Goal: Task Accomplishment & Management: Complete application form

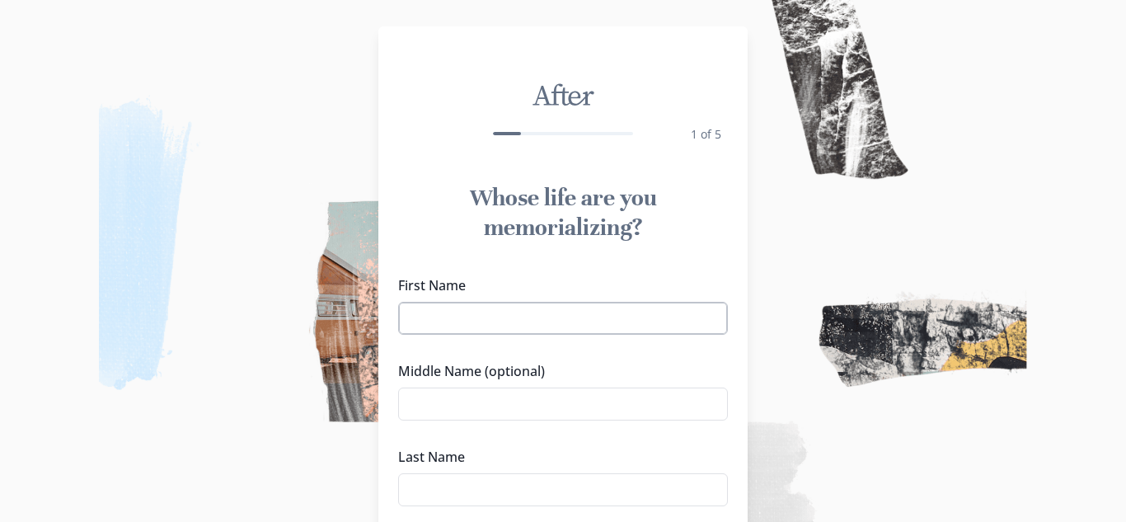
click at [615, 314] on input "First Name" at bounding box center [563, 318] width 330 height 33
type input "[PERSON_NAME]"
click at [574, 403] on input "Middle Name (optional)" at bounding box center [563, 403] width 330 height 33
type input "[PERSON_NAME]"
click at [484, 493] on input "Last Name" at bounding box center [563, 489] width 330 height 33
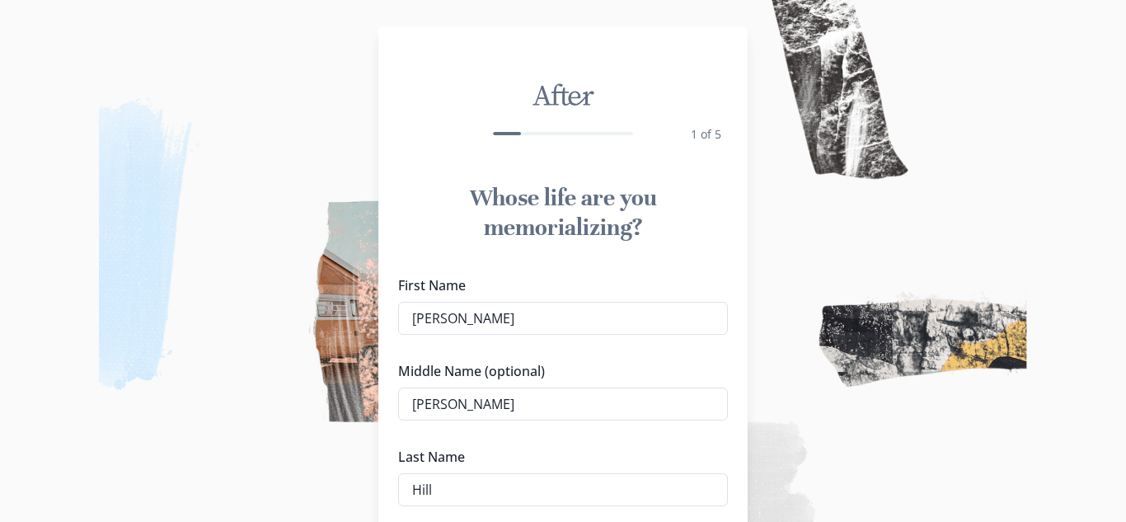
type input "Hill"
click at [312, 492] on img at bounding box center [563, 261] width 1126 height 522
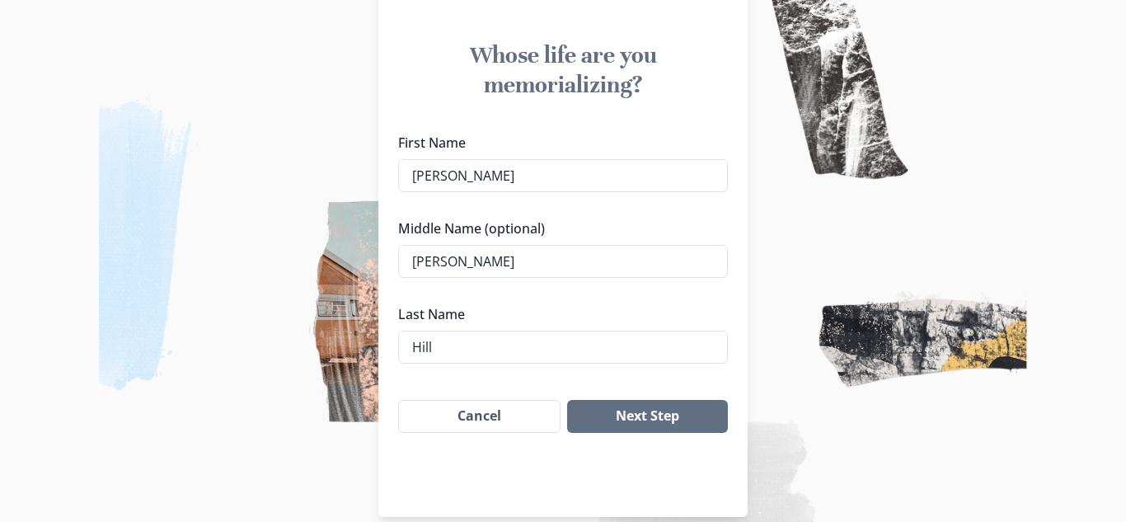
scroll to position [164, 0]
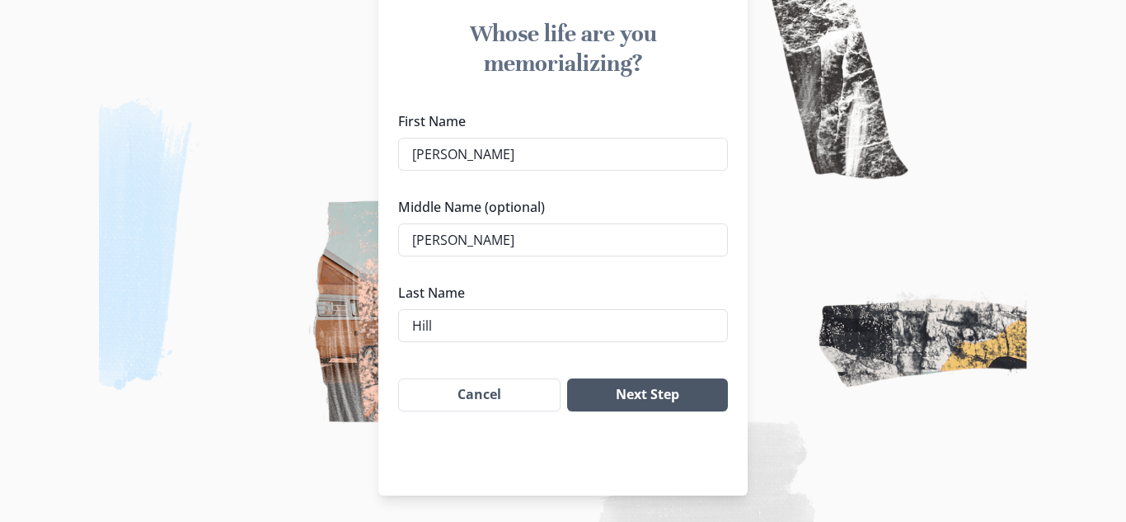
click at [671, 396] on button "Next Step" at bounding box center [647, 394] width 161 height 33
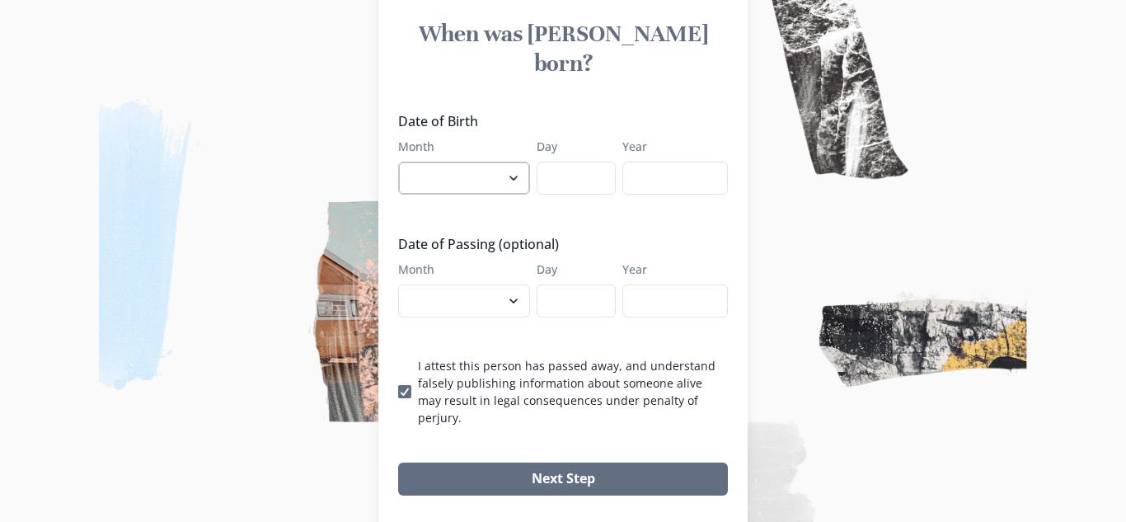
click at [519, 162] on select "January February March April May June July August September October November De…" at bounding box center [464, 178] width 132 height 33
select select "5"
click at [398, 162] on select "January February March April May June July August September October November De…" at bounding box center [464, 178] width 132 height 33
click at [590, 162] on input "Day" at bounding box center [575, 178] width 79 height 33
type input "16"
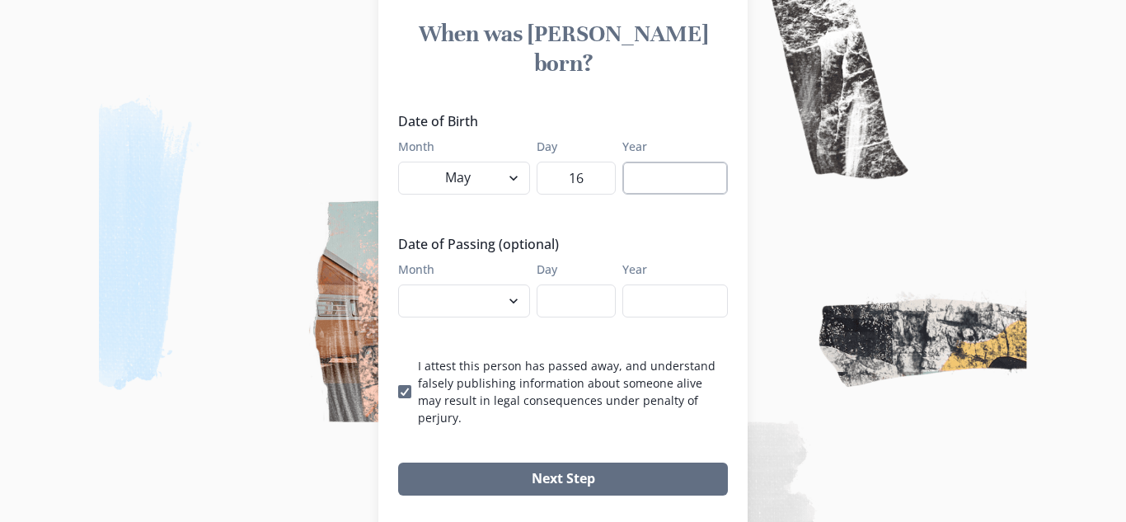
click at [635, 162] on input "Year" at bounding box center [674, 178] width 105 height 33
type input "1947"
click at [513, 284] on select "January February March April May June July August September October November De…" at bounding box center [464, 300] width 132 height 33
select select "9"
click at [398, 284] on select "January February March April May June July August September October November De…" at bounding box center [464, 300] width 132 height 33
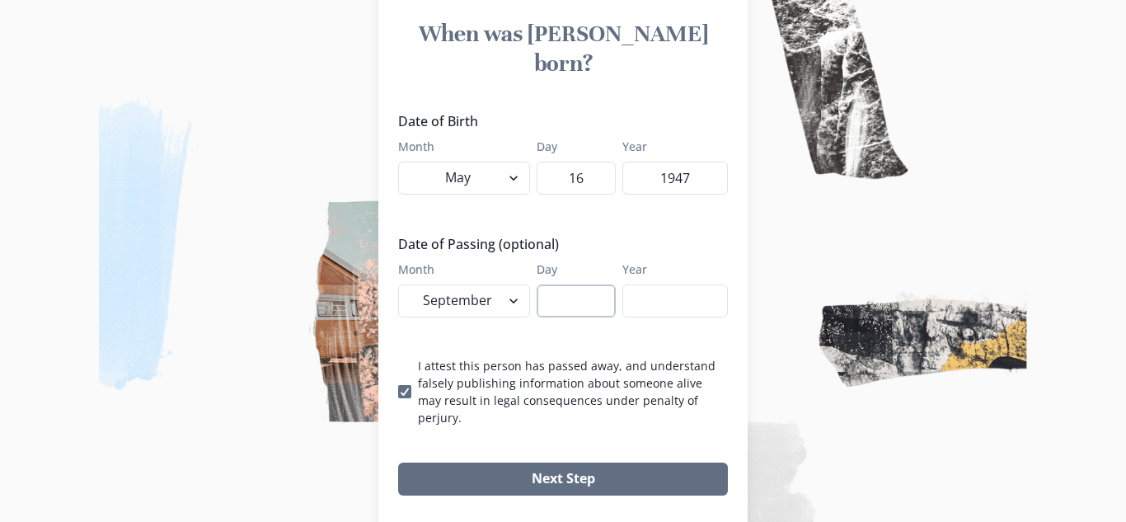
click at [588, 284] on input "Day" at bounding box center [575, 300] width 79 height 33
type input "06"
click at [656, 284] on input "Year" at bounding box center [674, 300] width 105 height 33
click at [724, 357] on p "I attest this person has passed away, and understand falsely publishing informa…" at bounding box center [573, 391] width 310 height 69
type input "2025"
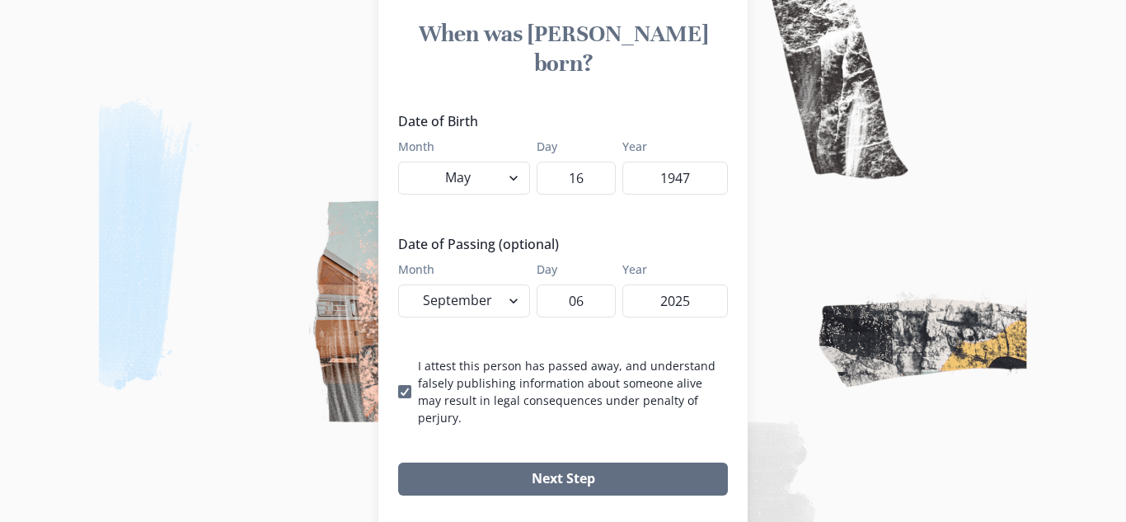
click at [398, 391] on input "I attest this person has passed away, and understand falsely publishing informa…" at bounding box center [397, 391] width 1 height 1
click at [405, 385] on span at bounding box center [404, 391] width 13 height 13
click at [398, 391] on input "I attest this person has passed away, and understand falsely publishing informa…" at bounding box center [397, 391] width 1 height 1
checkbox input "true"
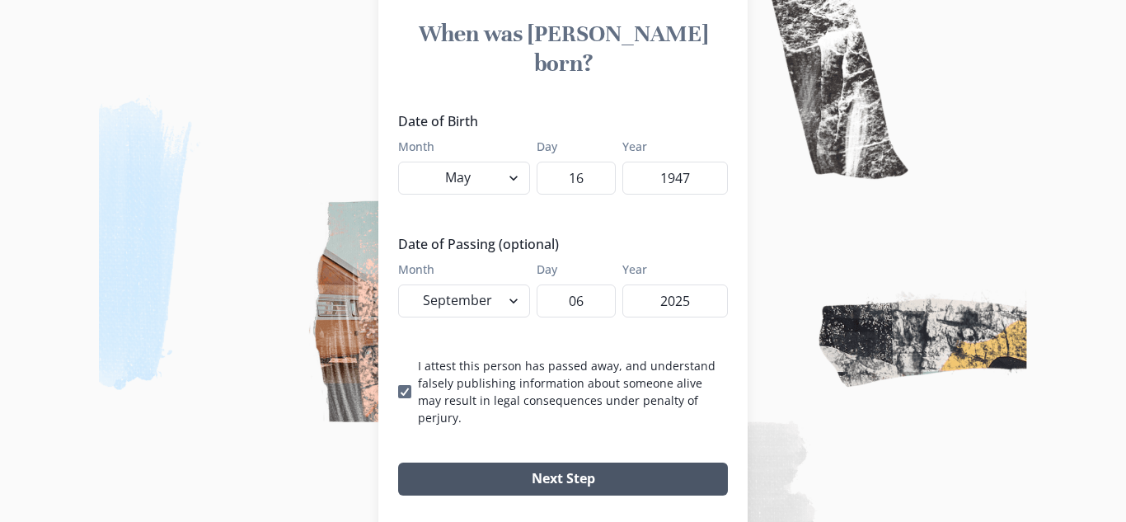
click at [553, 462] on button "Next Step" at bounding box center [563, 478] width 330 height 33
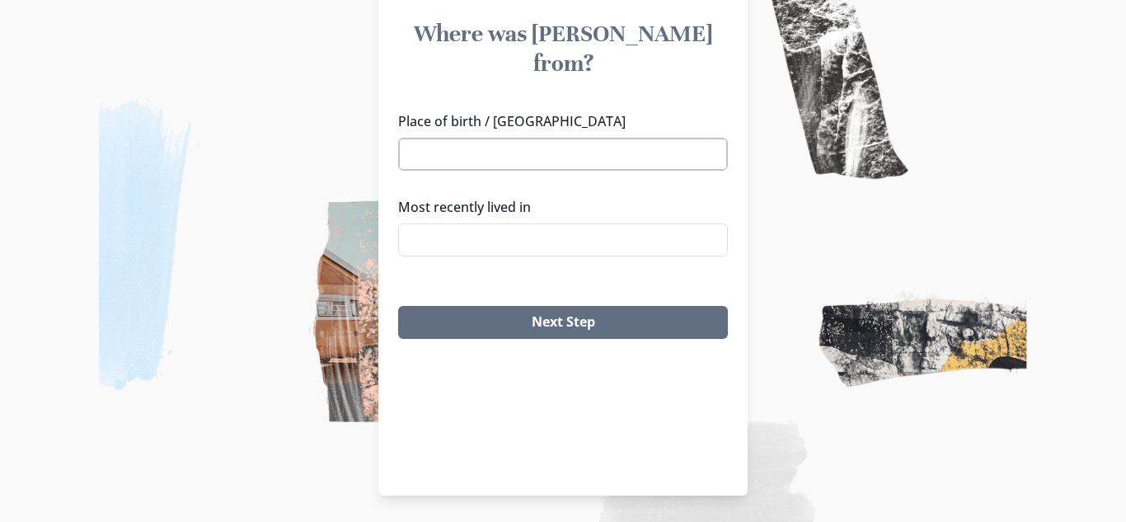
click at [452, 138] on input "Place of birth / [GEOGRAPHIC_DATA]" at bounding box center [563, 154] width 330 height 33
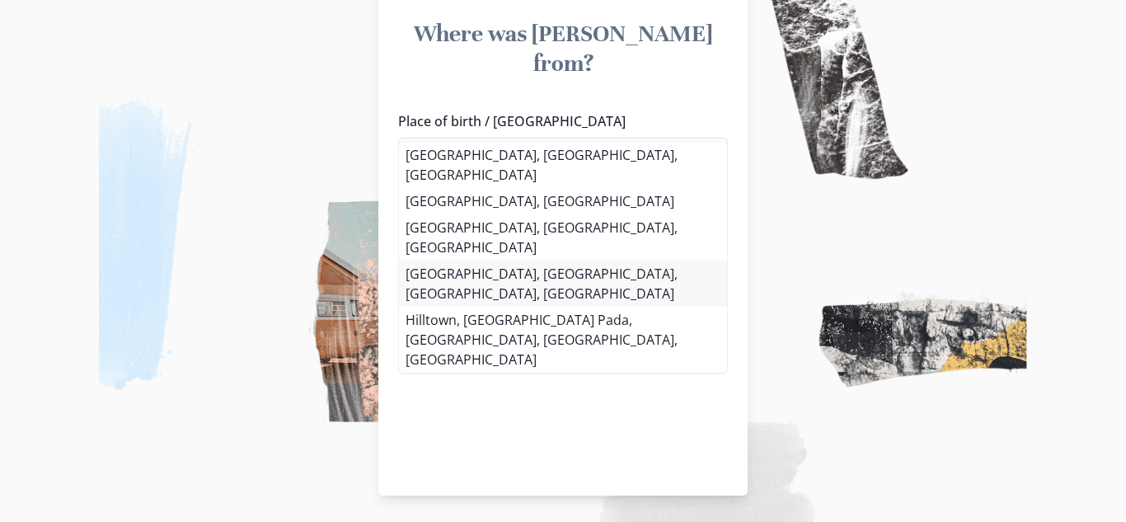
click at [467, 240] on div "Place of birth / [GEOGRAPHIC_DATA], [GEOGRAPHIC_DATA], [GEOGRAPHIC_DATA] [GEOGR…" at bounding box center [562, 190] width 369 height 171
click at [514, 260] on li "[GEOGRAPHIC_DATA], [GEOGRAPHIC_DATA], [GEOGRAPHIC_DATA], [GEOGRAPHIC_DATA]" at bounding box center [563, 283] width 328 height 46
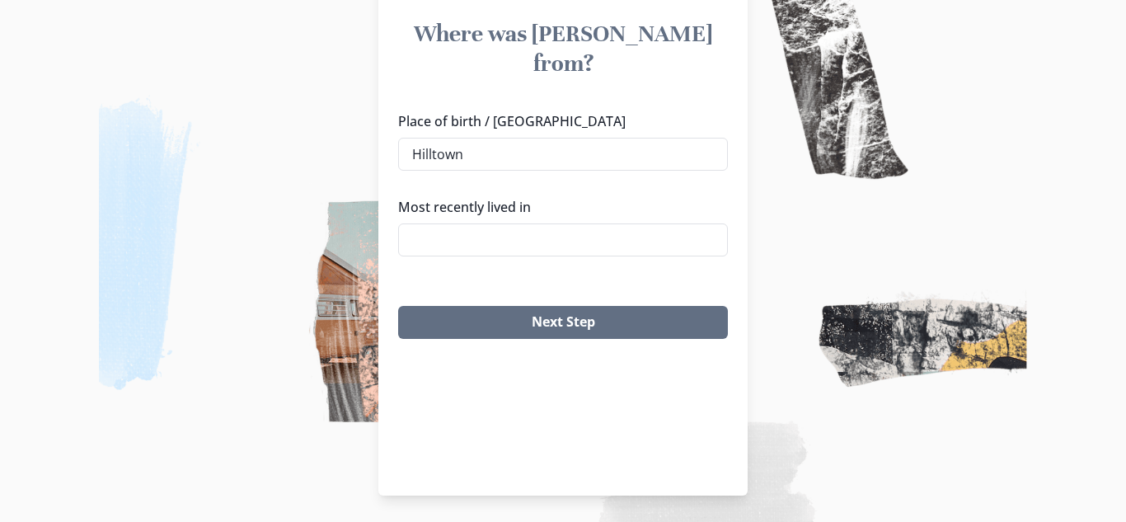
type input "[GEOGRAPHIC_DATA], [GEOGRAPHIC_DATA], [GEOGRAPHIC_DATA], [GEOGRAPHIC_DATA]"
click at [685, 223] on input "Most recently lived in" at bounding box center [563, 239] width 330 height 33
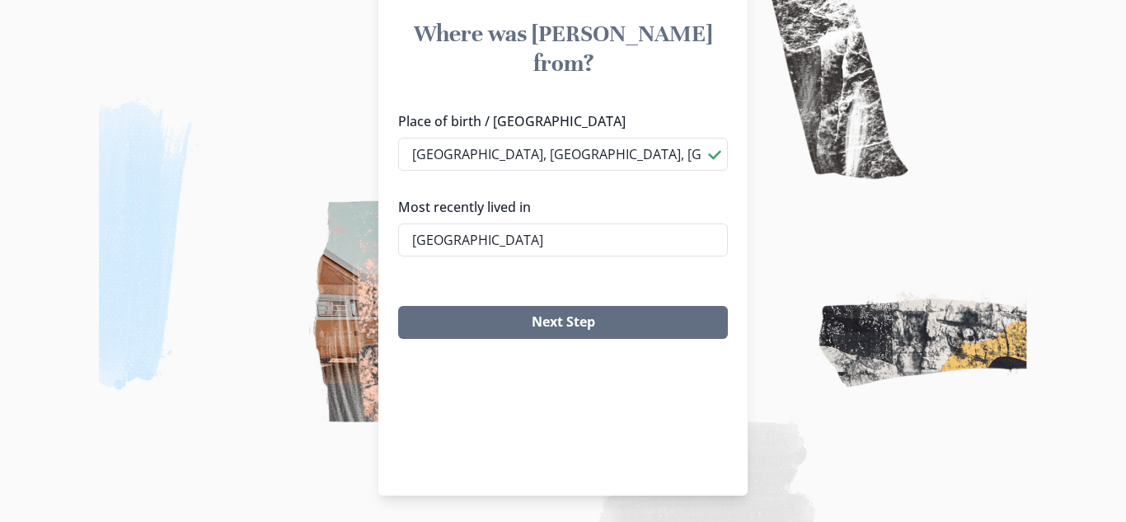
click at [640, 235] on li "[GEOGRAPHIC_DATA], [GEOGRAPHIC_DATA], [GEOGRAPHIC_DATA]" at bounding box center [563, 250] width 328 height 46
type input "[GEOGRAPHIC_DATA], [GEOGRAPHIC_DATA], [GEOGRAPHIC_DATA]"
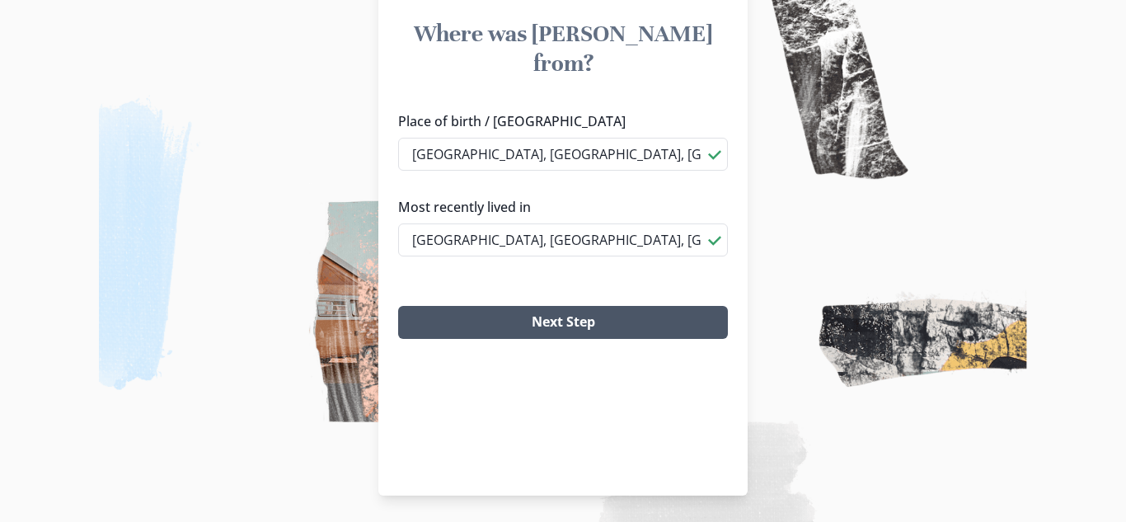
click at [630, 306] on button "Next Step" at bounding box center [563, 322] width 330 height 33
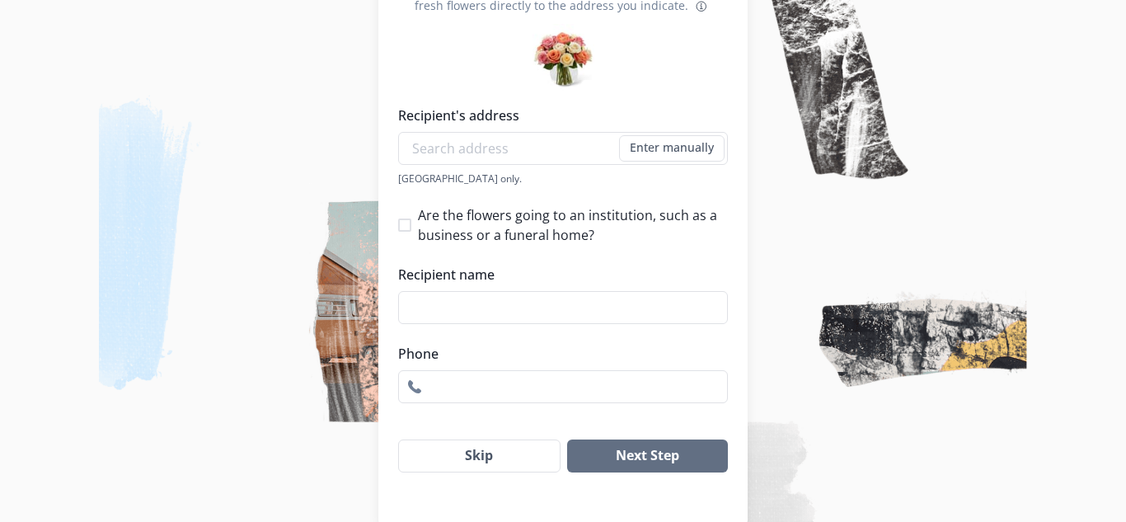
scroll to position [276, 0]
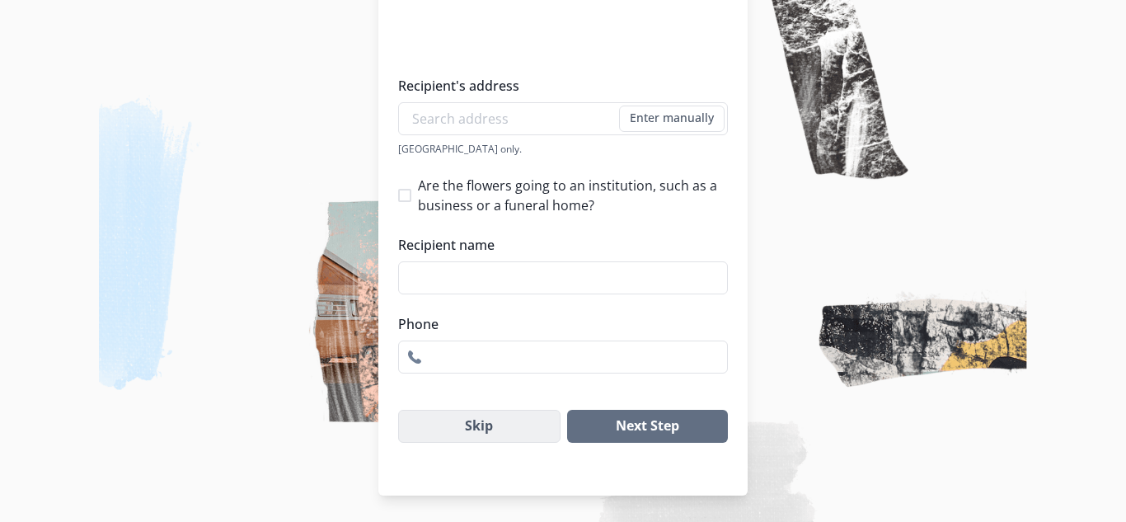
click at [513, 426] on button "Skip" at bounding box center [479, 426] width 162 height 33
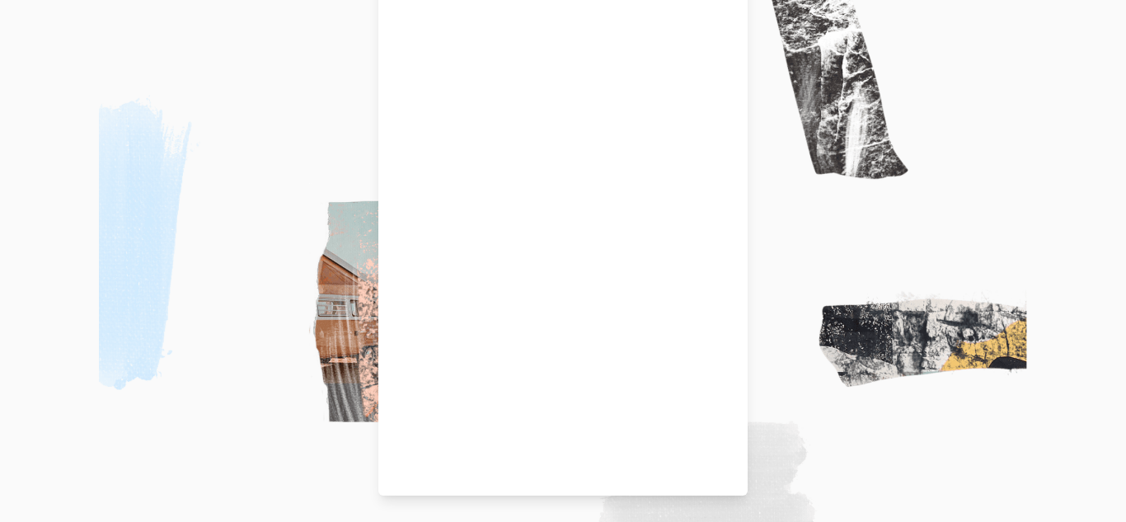
scroll to position [164, 0]
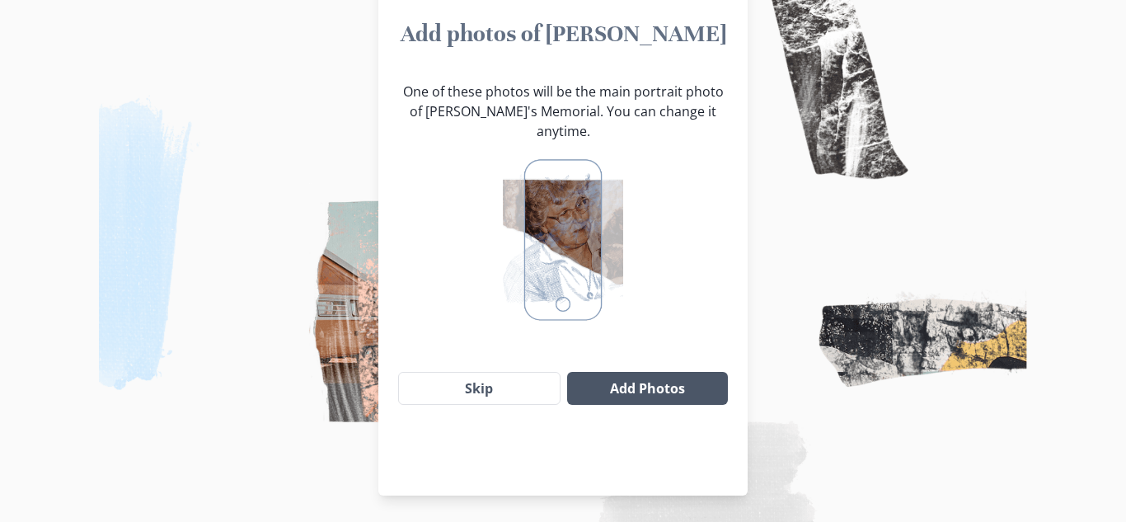
click at [646, 372] on button "Add Photos" at bounding box center [647, 388] width 161 height 33
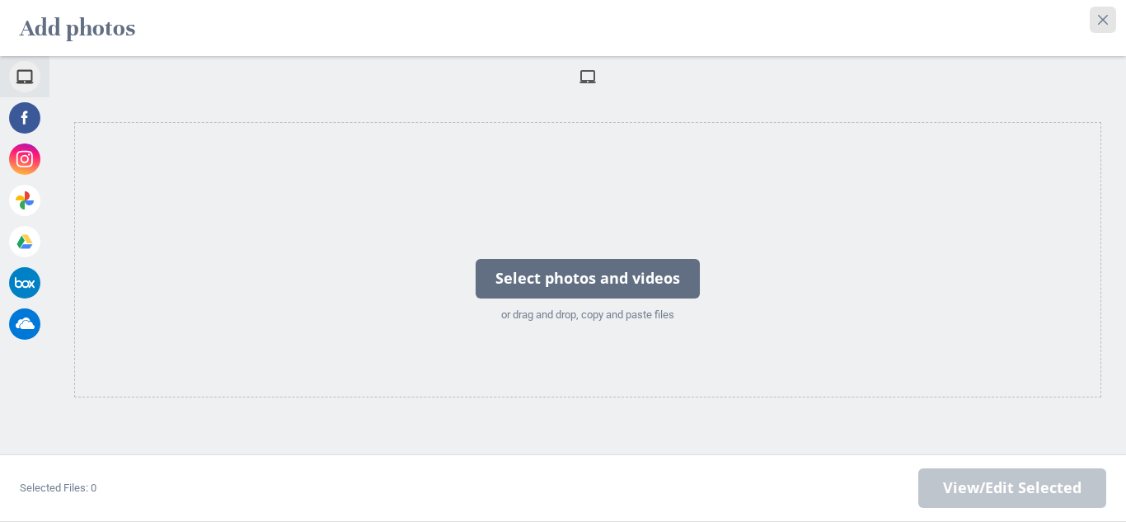
click at [1107, 16] on icon "Close" at bounding box center [1103, 20] width 10 height 10
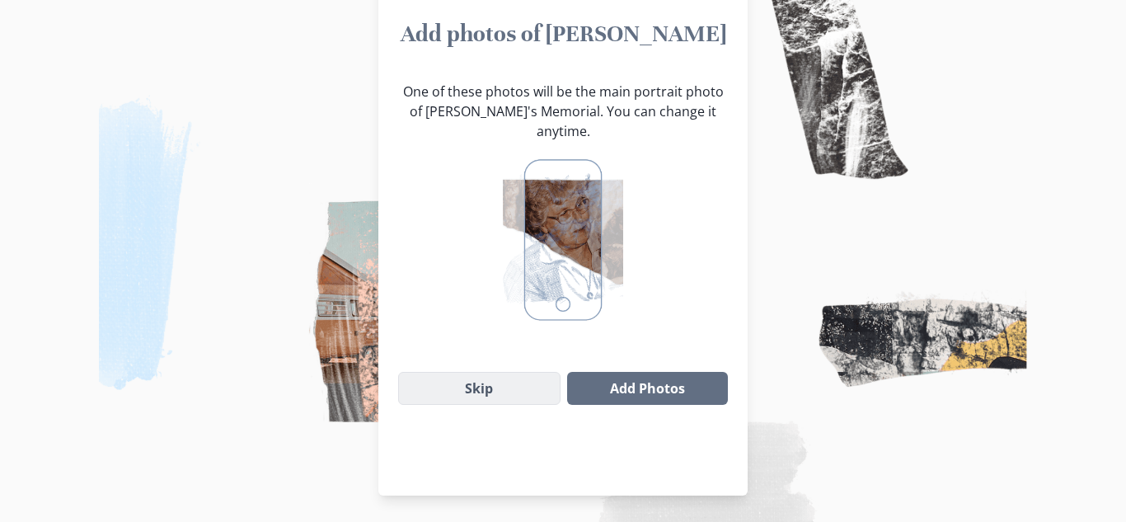
click at [496, 372] on button "Skip" at bounding box center [479, 388] width 162 height 33
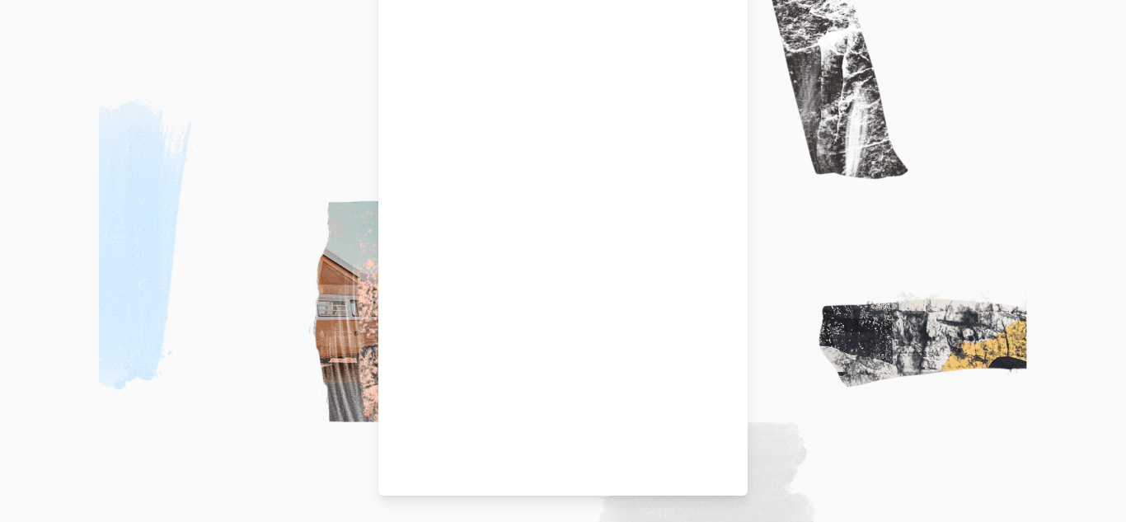
scroll to position [60, 0]
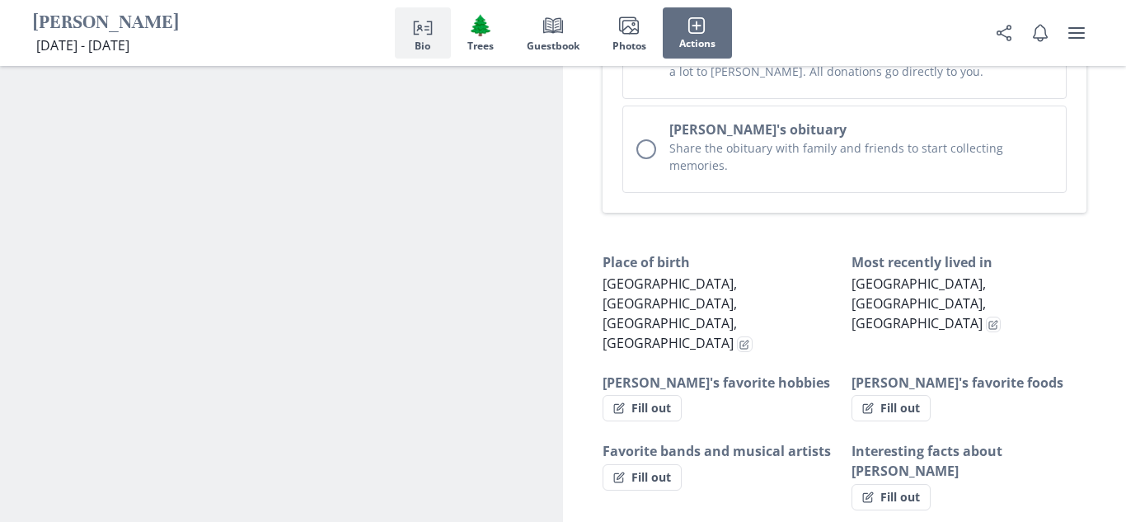
scroll to position [969, 0]
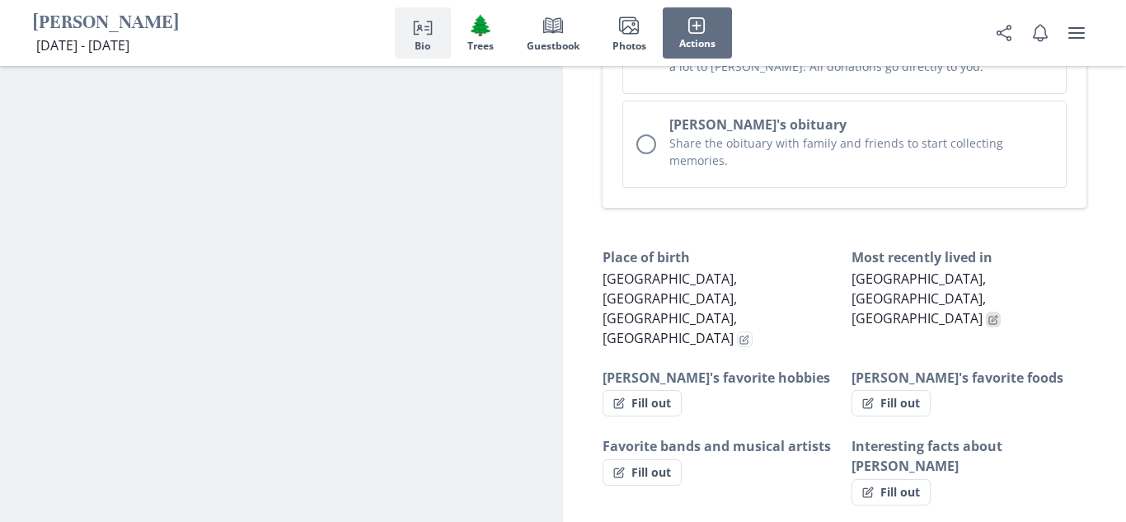
click at [997, 315] on icon "Edit fact" at bounding box center [994, 318] width 6 height 6
select select "Most recently lived in"
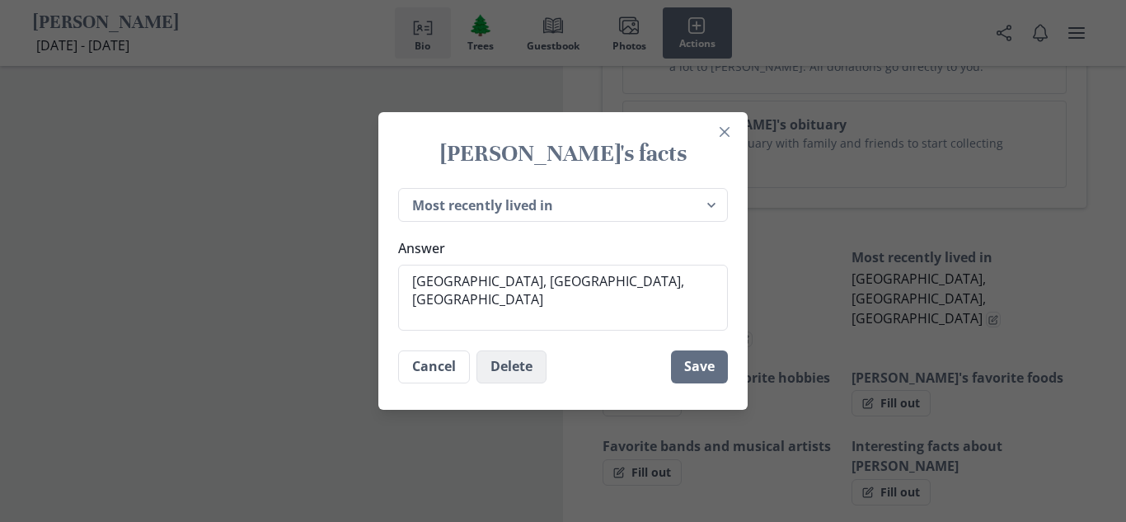
click at [513, 366] on button "Delete" at bounding box center [511, 366] width 70 height 33
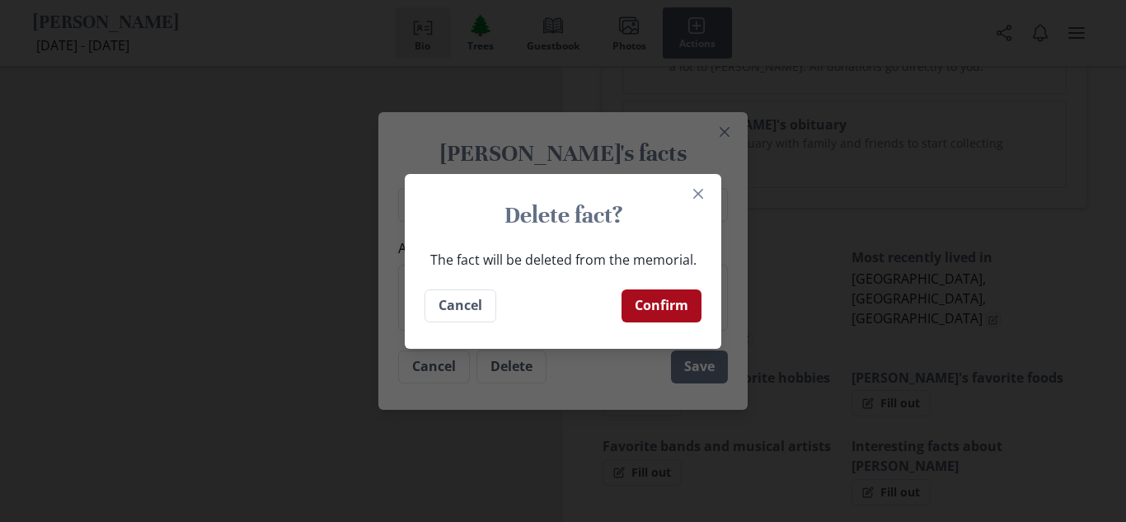
click at [657, 307] on button "Confirm" at bounding box center [661, 305] width 80 height 33
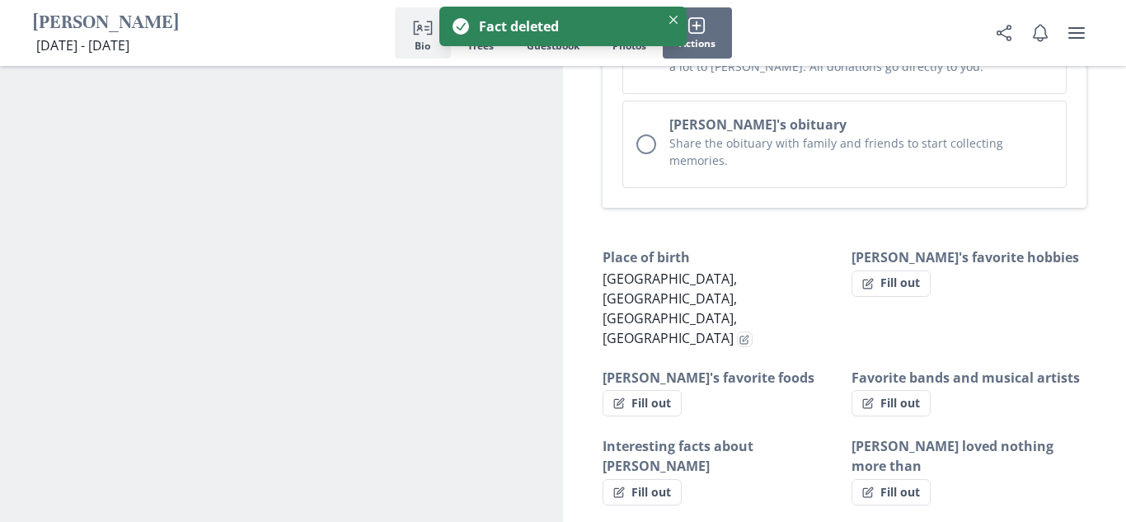
click at [813, 269] on p "[GEOGRAPHIC_DATA], [GEOGRAPHIC_DATA], [GEOGRAPHIC_DATA], [GEOGRAPHIC_DATA]" at bounding box center [720, 308] width 236 height 79
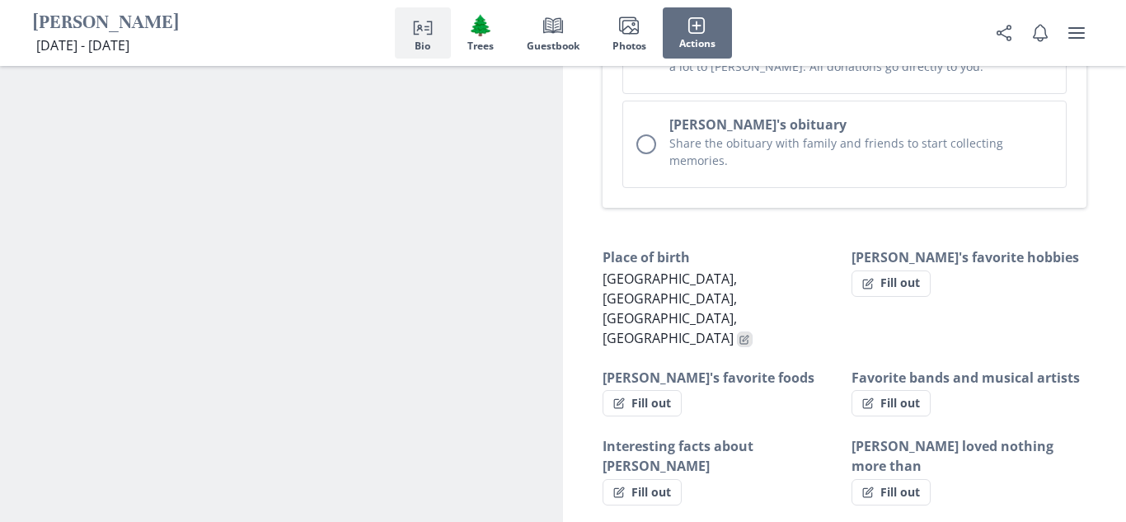
click at [748, 335] on icon "Edit fact" at bounding box center [745, 338] width 6 height 6
type textarea "x"
select select "Place of birth"
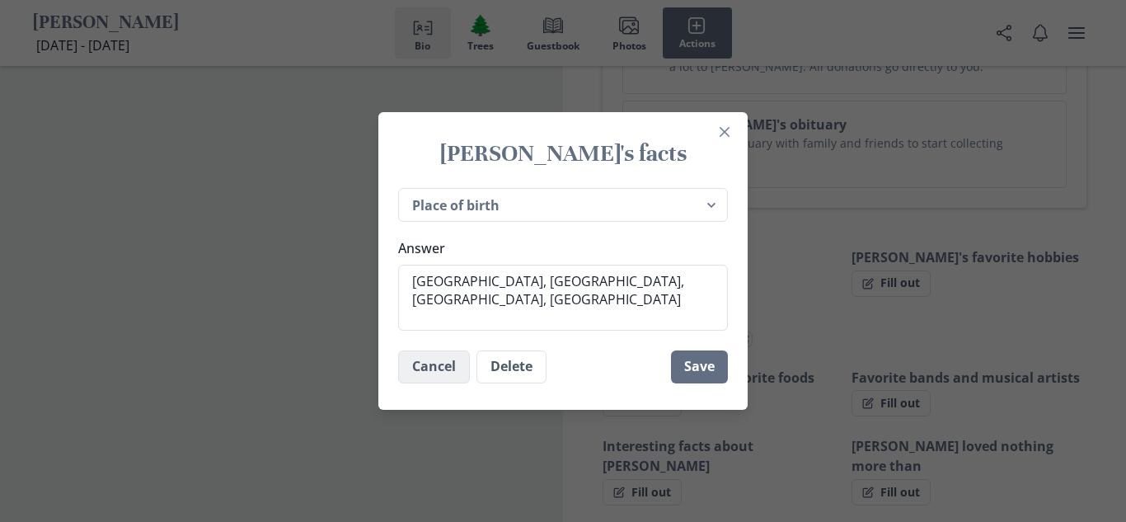
click at [438, 366] on button "Cancel" at bounding box center [434, 366] width 72 height 33
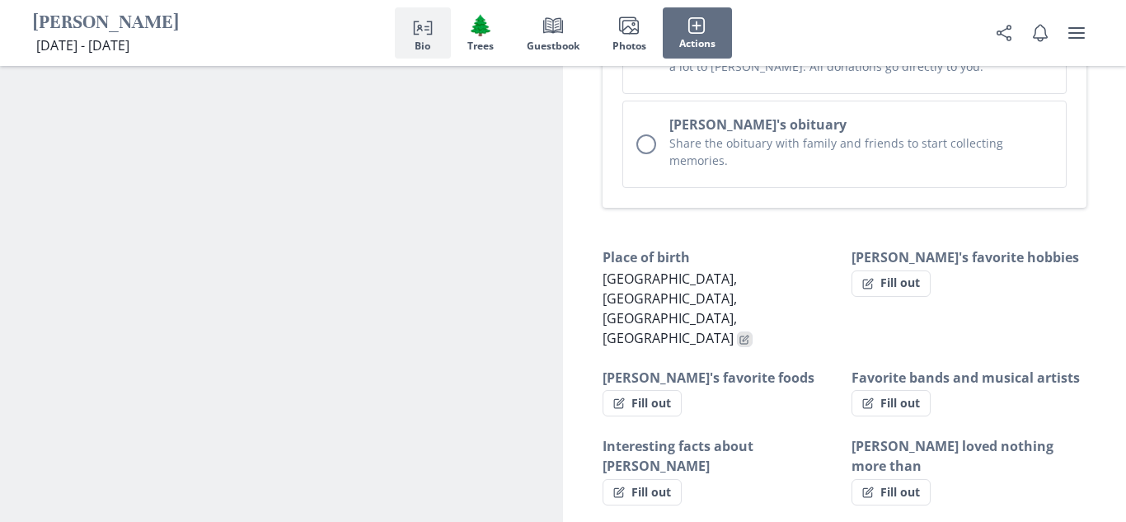
click at [749, 335] on icon "Edit fact" at bounding box center [744, 340] width 10 height 10
type textarea "x"
select select "Place of birth"
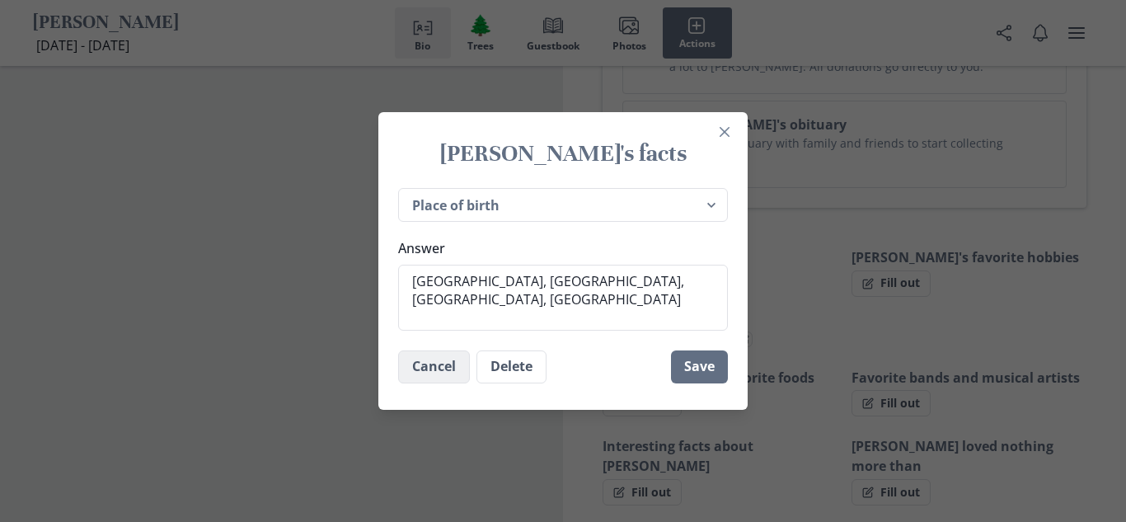
click at [421, 368] on button "Cancel" at bounding box center [434, 366] width 72 height 33
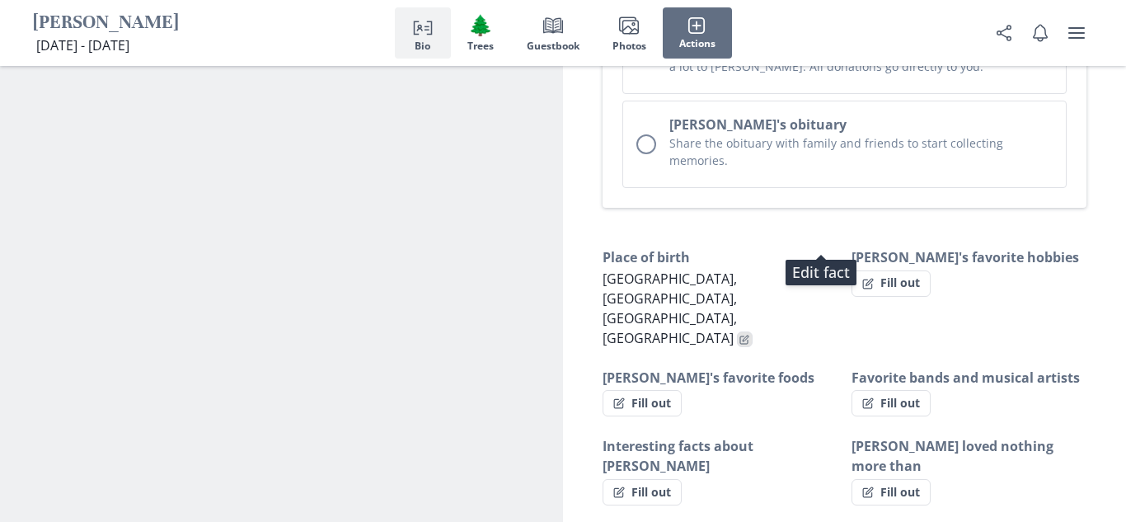
click at [749, 335] on icon "Edit fact" at bounding box center [744, 340] width 10 height 10
type textarea "x"
select select "Place of birth"
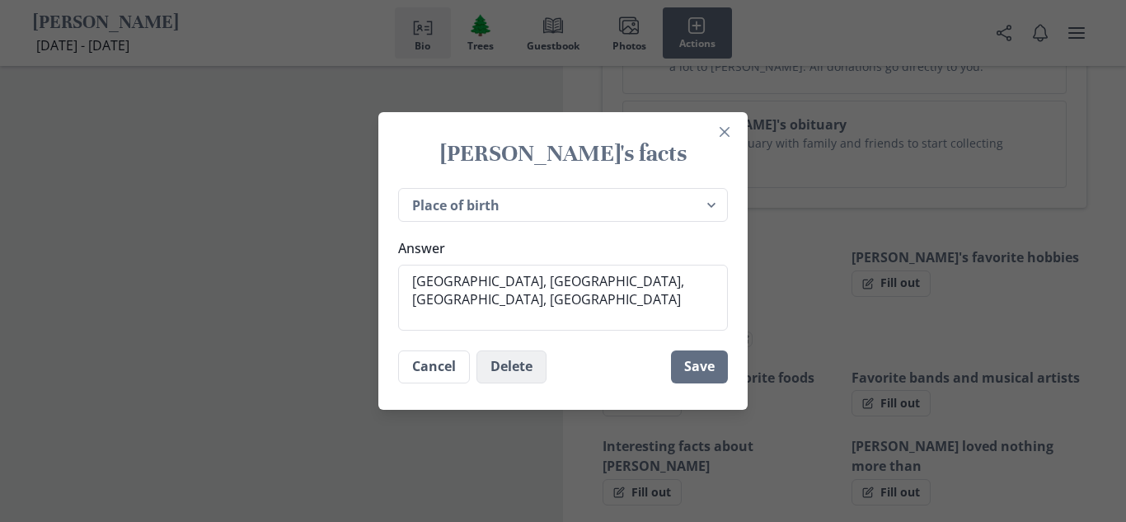
click at [501, 361] on button "Delete" at bounding box center [511, 366] width 70 height 33
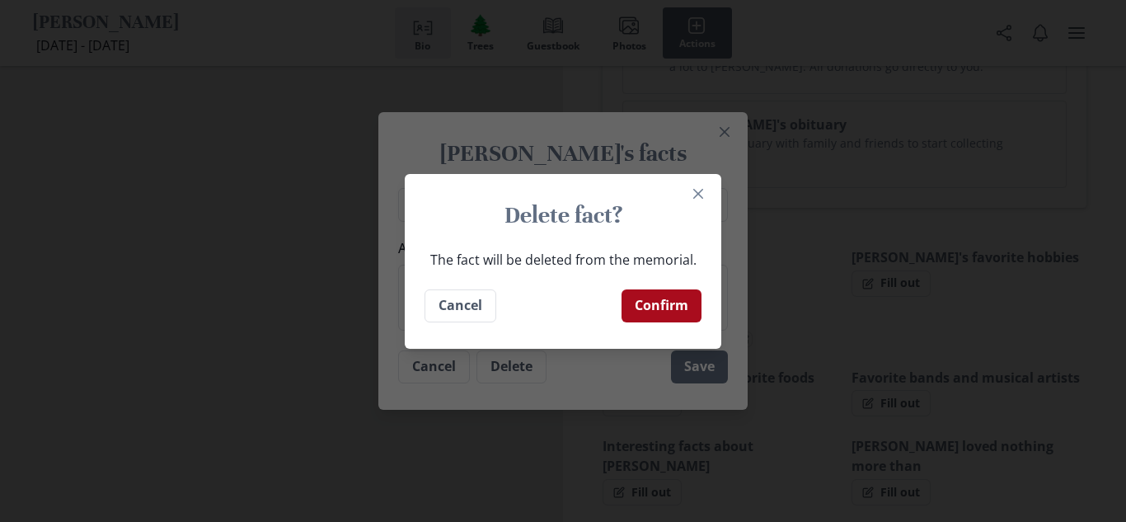
click at [680, 290] on button "Confirm" at bounding box center [661, 305] width 80 height 33
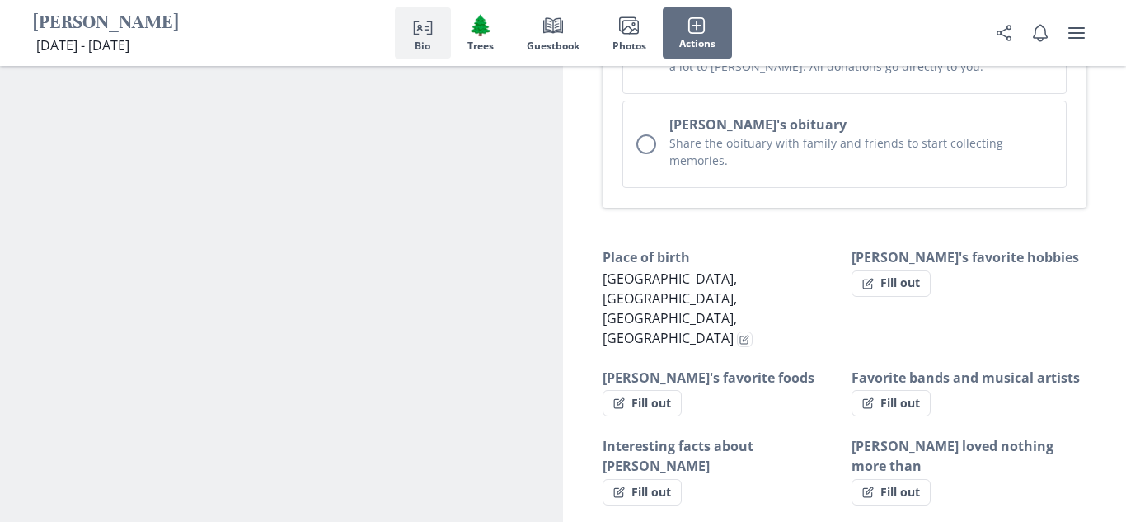
type textarea "x"
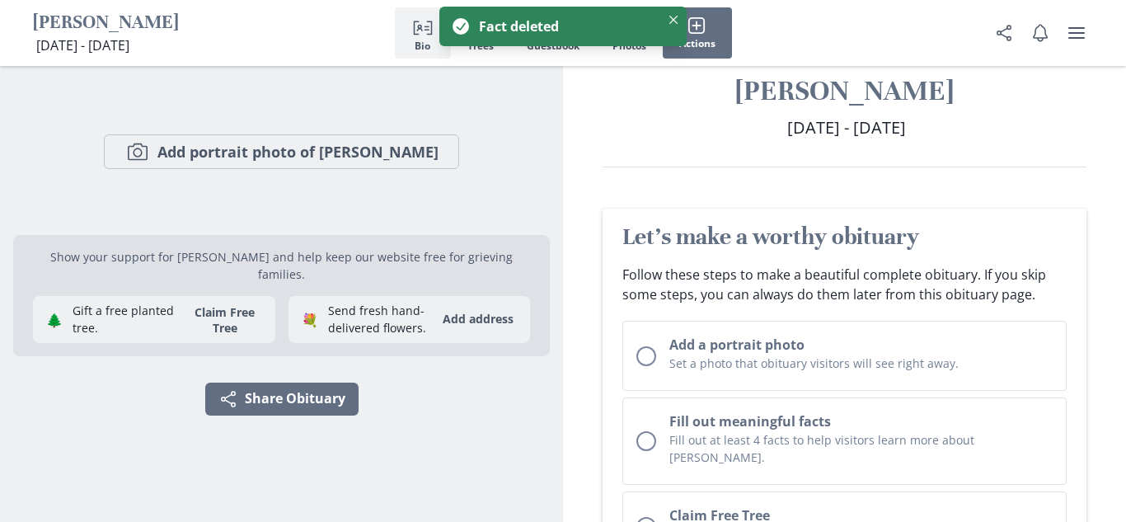
scroll to position [0, 0]
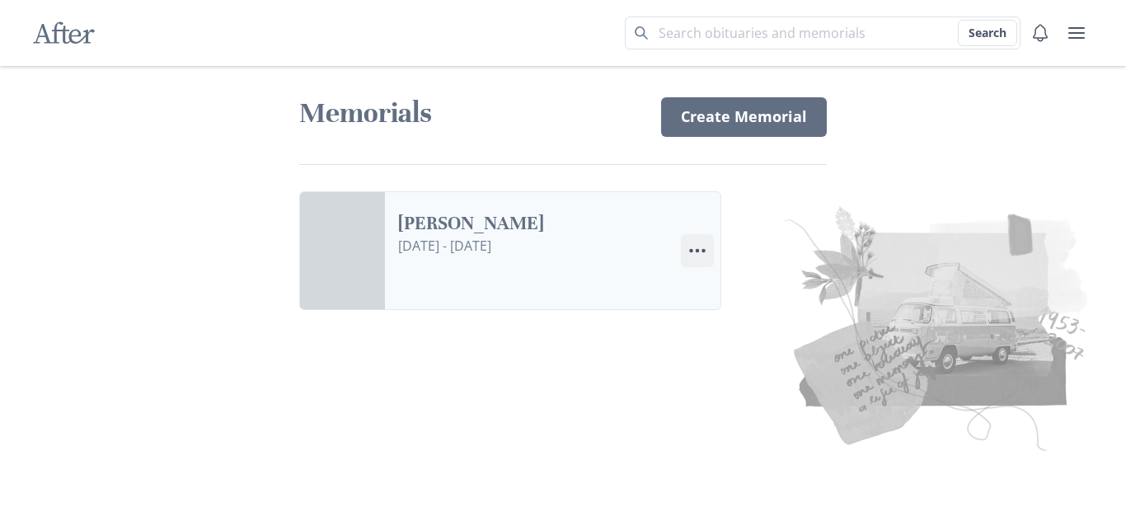
click at [697, 248] on icon "Menu" at bounding box center [697, 251] width 20 height 20
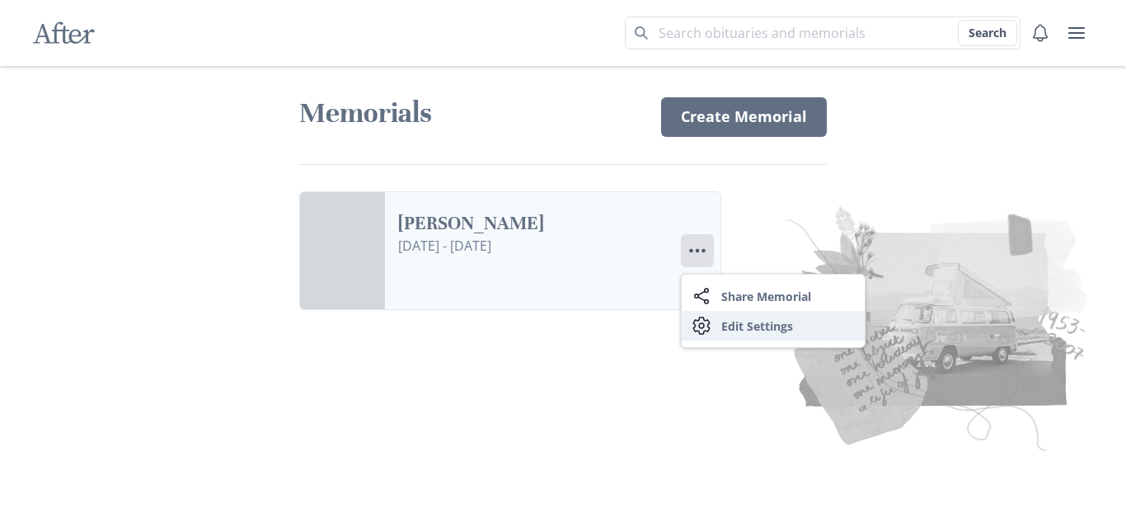
click at [738, 333] on link "Settings Edit Settings" at bounding box center [773, 326] width 183 height 30
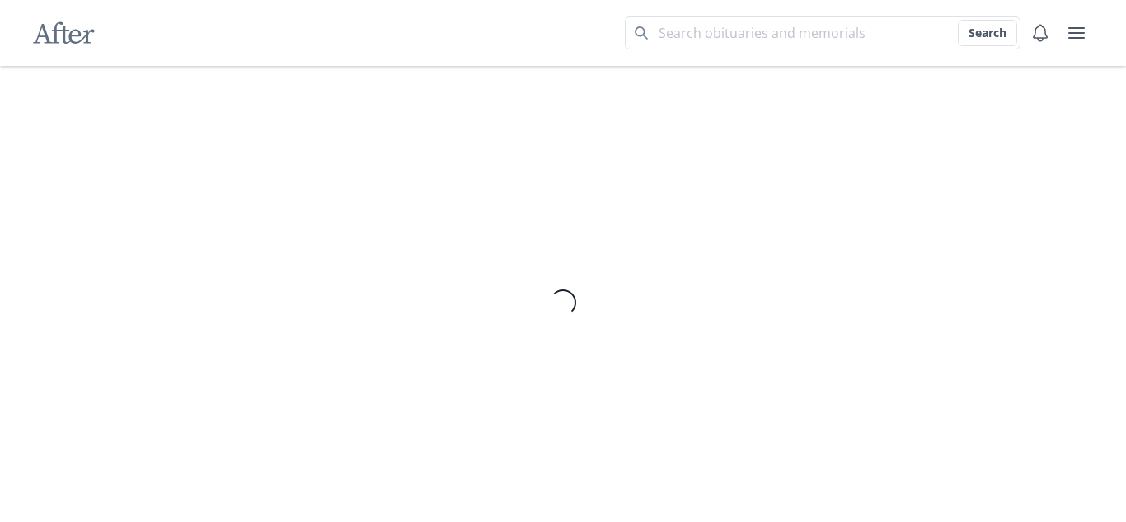
select select "5"
select select "9"
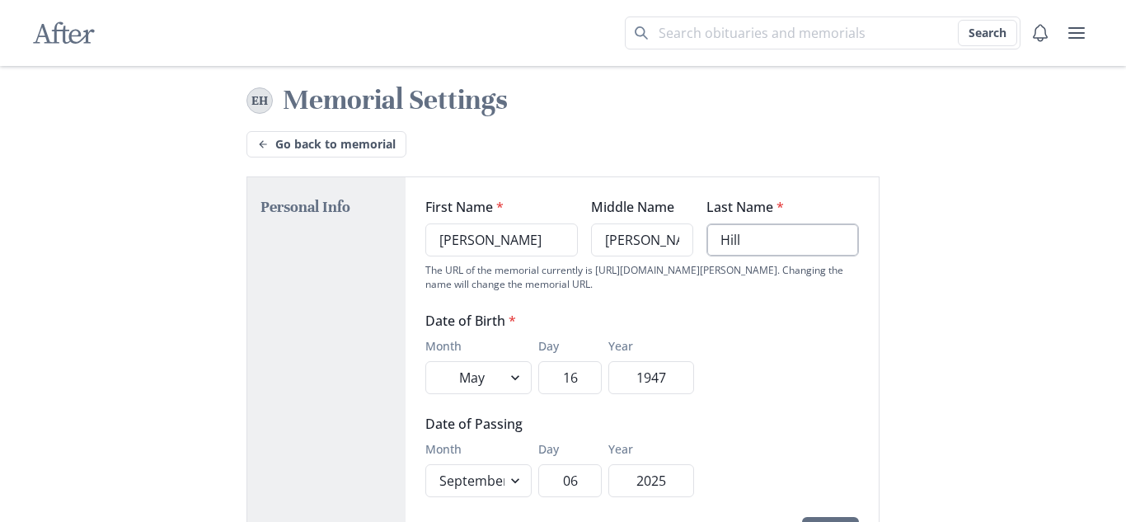
click at [798, 234] on input "Hill" at bounding box center [782, 239] width 152 height 33
type input "H"
click at [671, 234] on input "[PERSON_NAME]" at bounding box center [642, 239] width 102 height 33
type input "E"
click at [566, 232] on input "[PERSON_NAME]" at bounding box center [501, 239] width 152 height 33
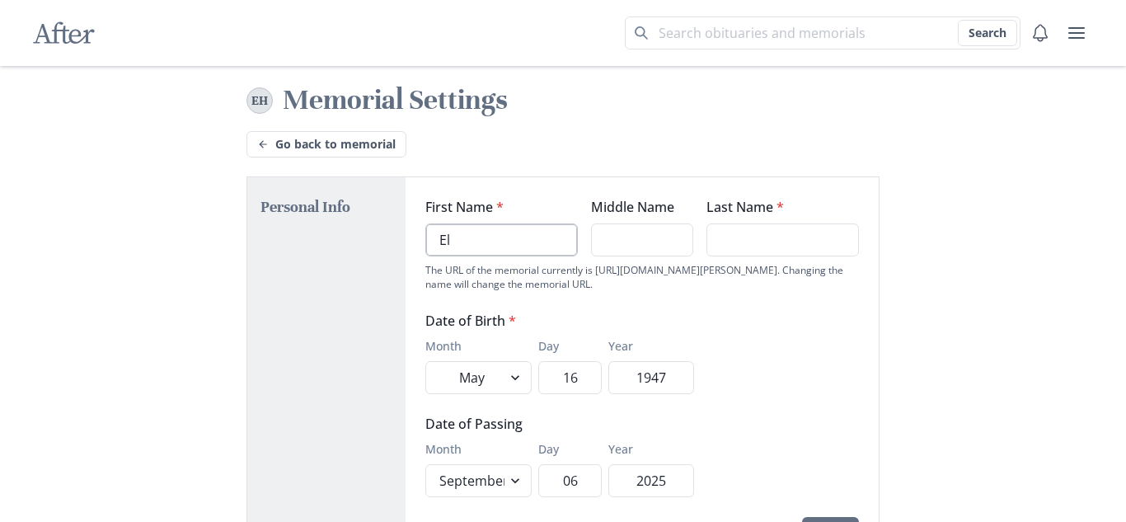
type input "E"
click at [675, 378] on input "1947" at bounding box center [650, 377] width 85 height 33
type input "1"
click at [576, 379] on input "16" at bounding box center [570, 377] width 64 height 33
type input "1"
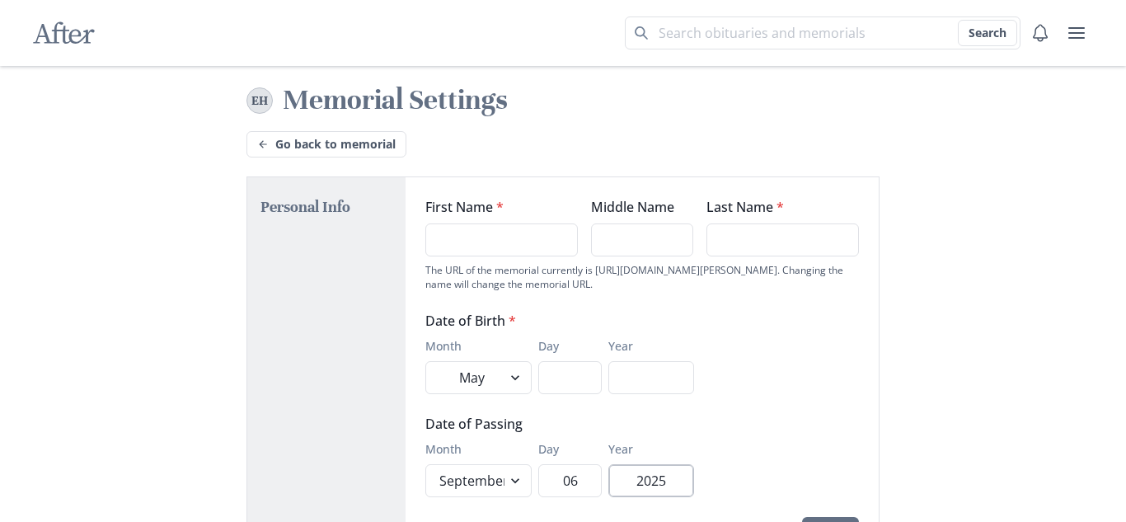
click at [673, 483] on input "2025" at bounding box center [650, 480] width 85 height 33
type input "2"
click at [581, 482] on input "06" at bounding box center [570, 480] width 64 height 33
type input "0"
